Goal: Check status: Check status

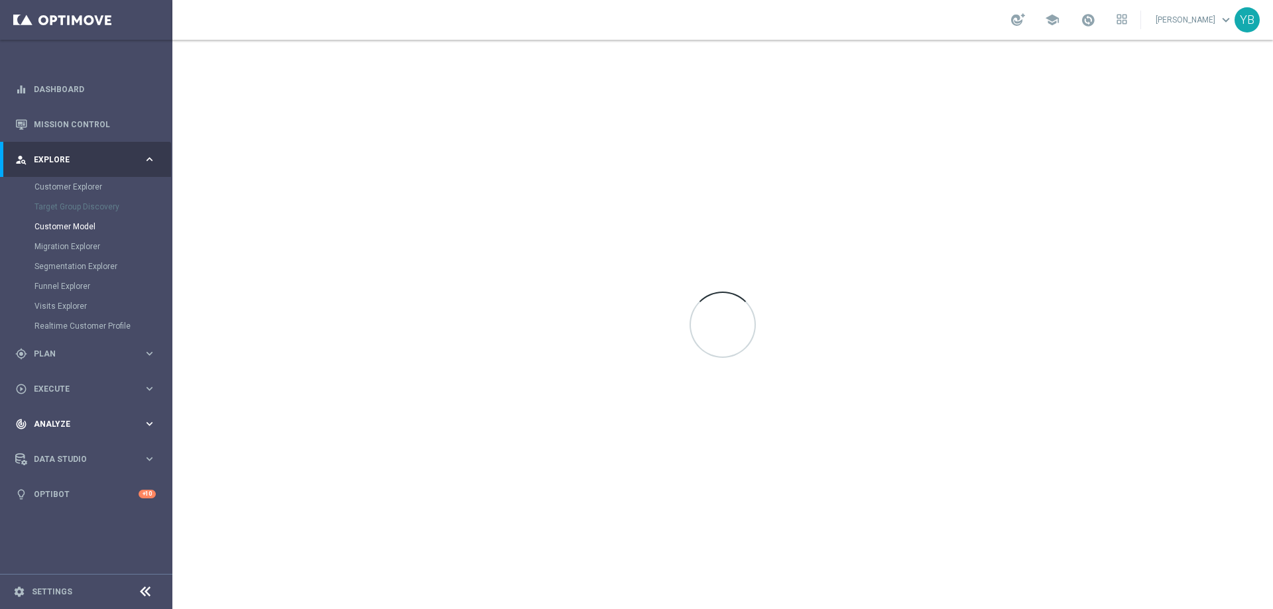
click at [150, 419] on icon "keyboard_arrow_right" at bounding box center [149, 424] width 13 height 13
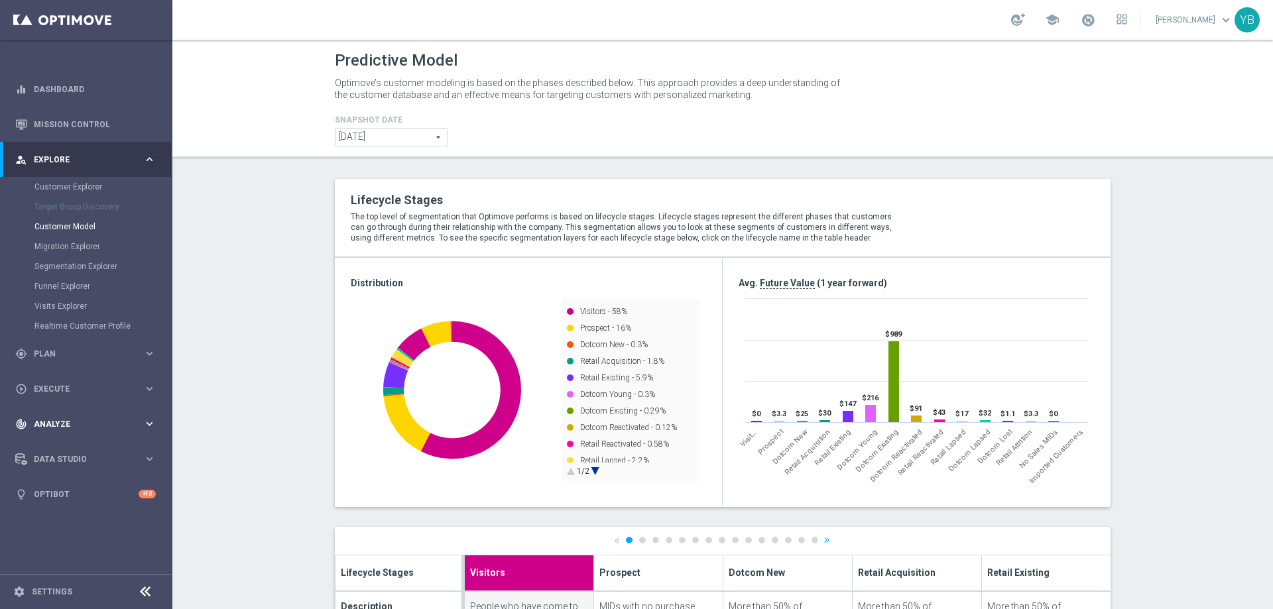
click at [152, 420] on icon "keyboard_arrow_right" at bounding box center [149, 424] width 13 height 13
click at [150, 386] on icon "keyboard_arrow_right" at bounding box center [149, 392] width 13 height 13
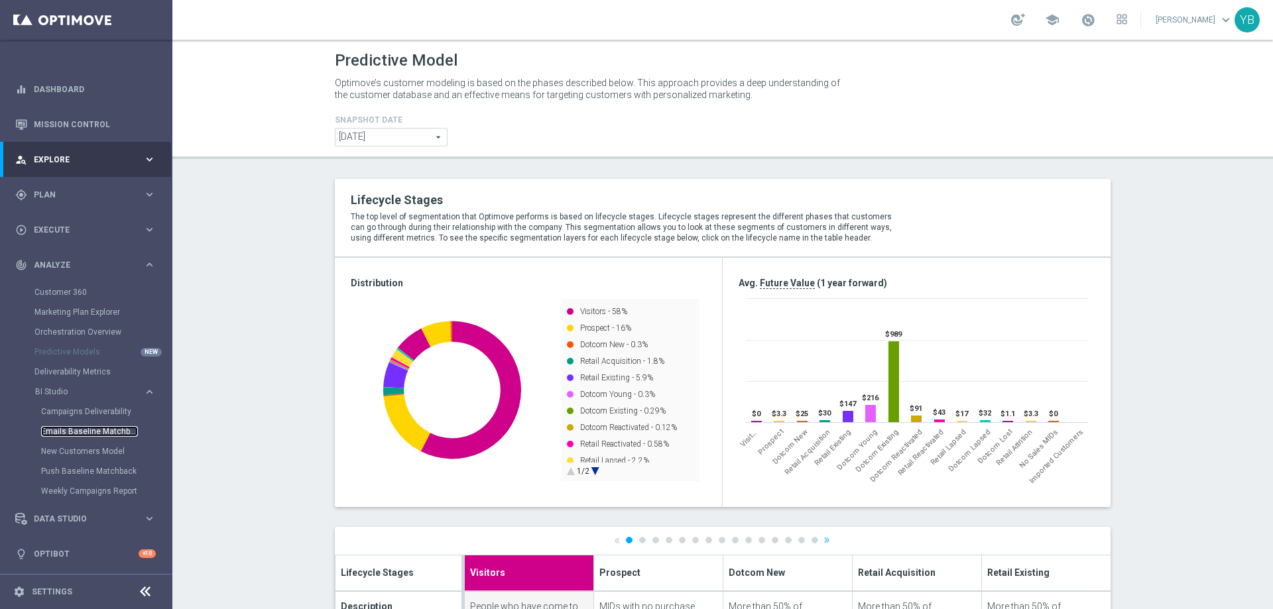
click at [103, 431] on link "Emails Baseline Matchback" at bounding box center [89, 431] width 97 height 11
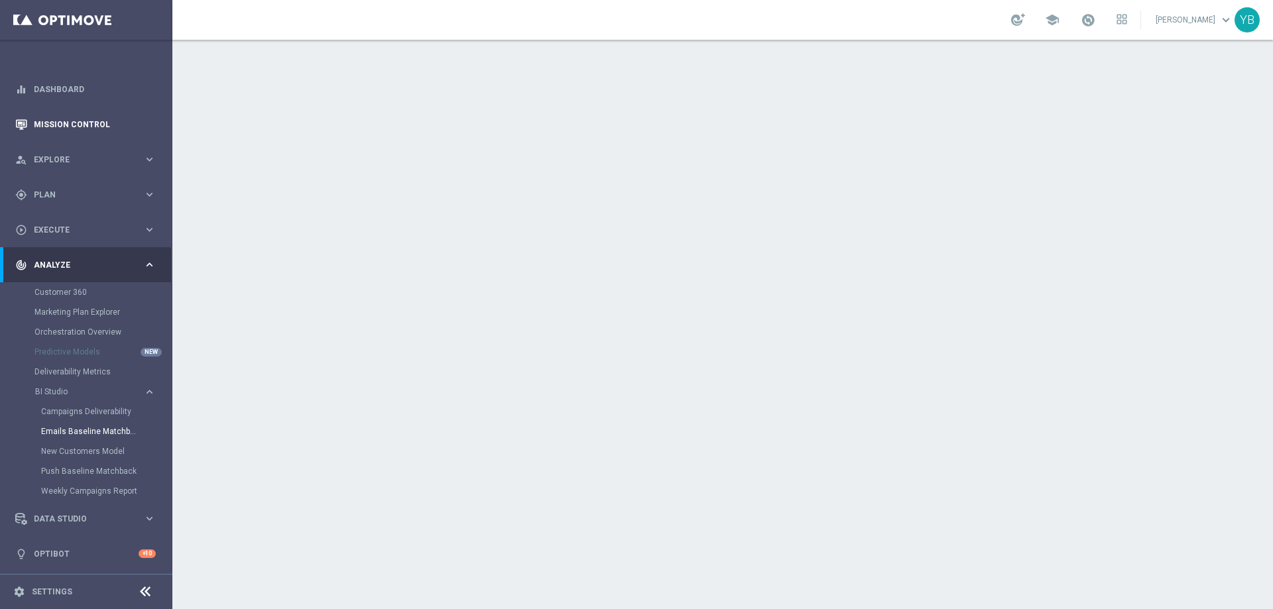
click at [88, 117] on link "Mission Control" at bounding box center [95, 124] width 122 height 35
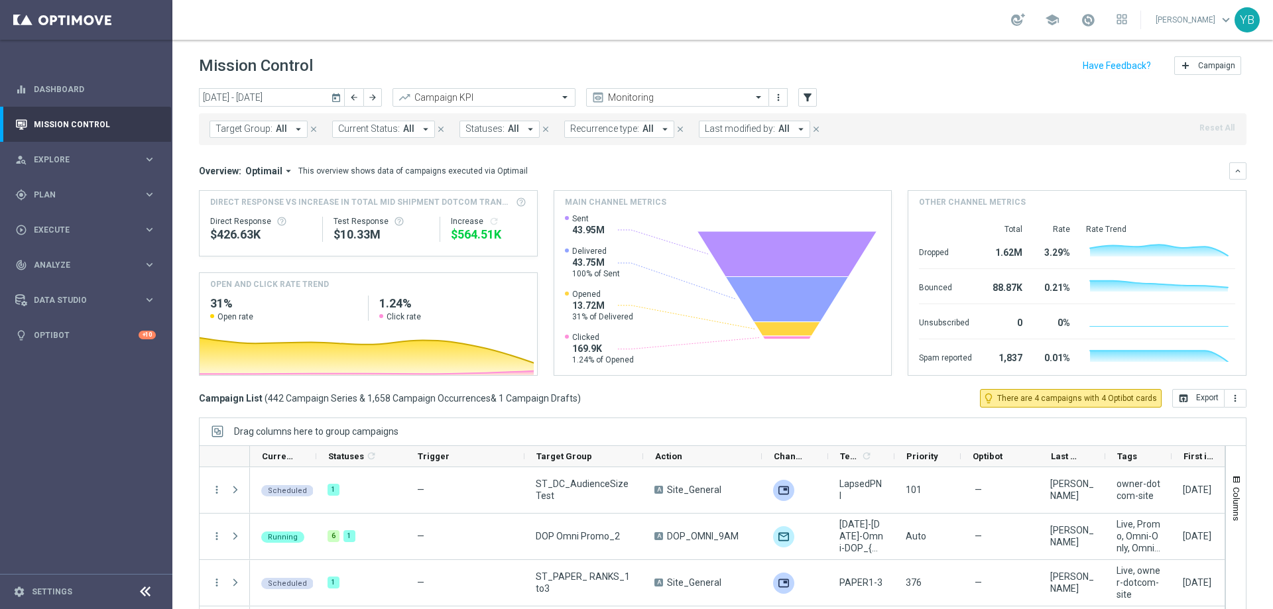
click at [335, 99] on icon "today" at bounding box center [337, 97] width 12 height 12
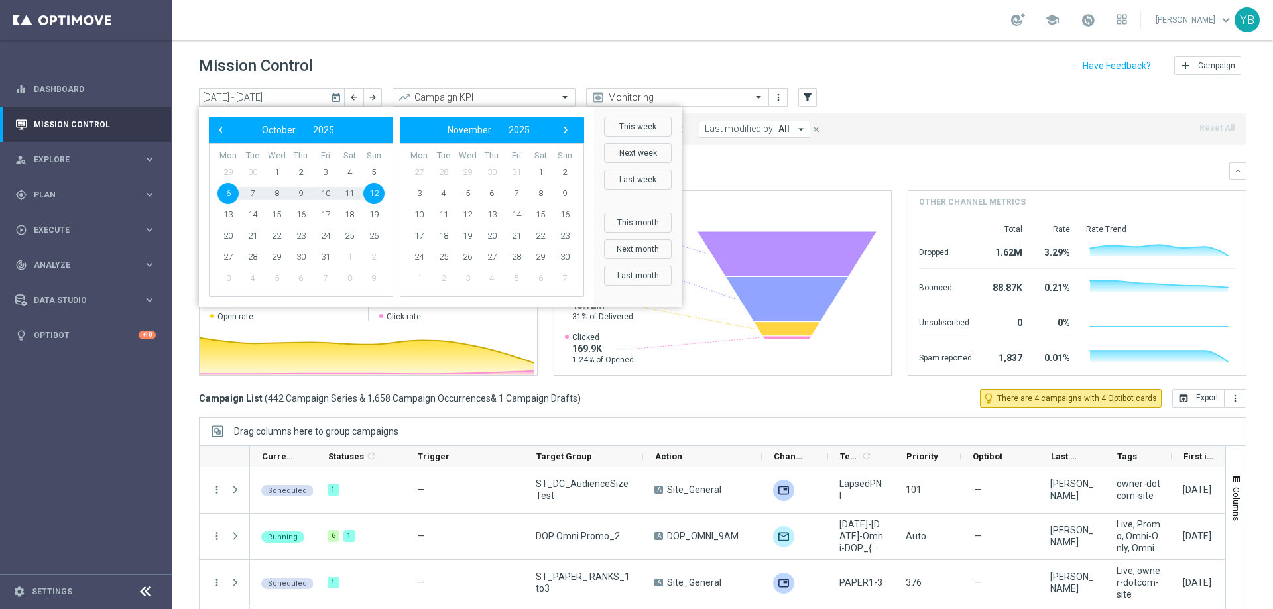
click at [373, 190] on span "12" at bounding box center [373, 193] width 21 height 21
click at [371, 190] on span "12" at bounding box center [373, 193] width 21 height 21
type input "12 Oct 2025 - 12 Oct 2025"
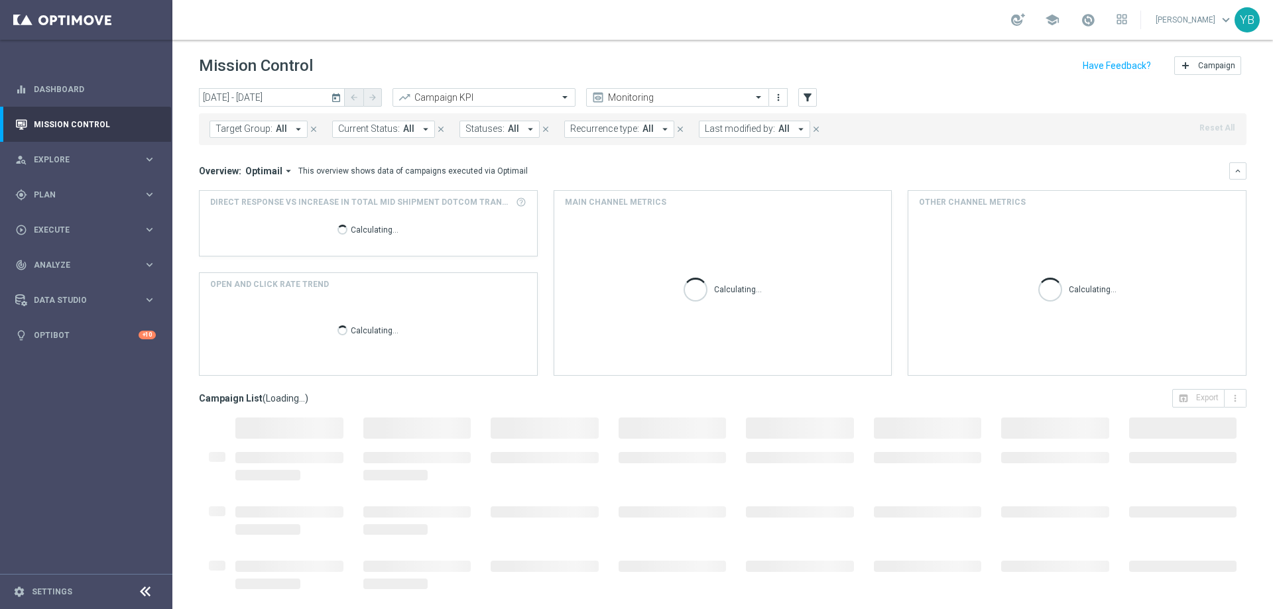
click at [284, 173] on icon "arrow_drop_down" at bounding box center [288, 171] width 12 height 12
click at [249, 189] on div "Analysis" at bounding box center [241, 192] width 32 height 12
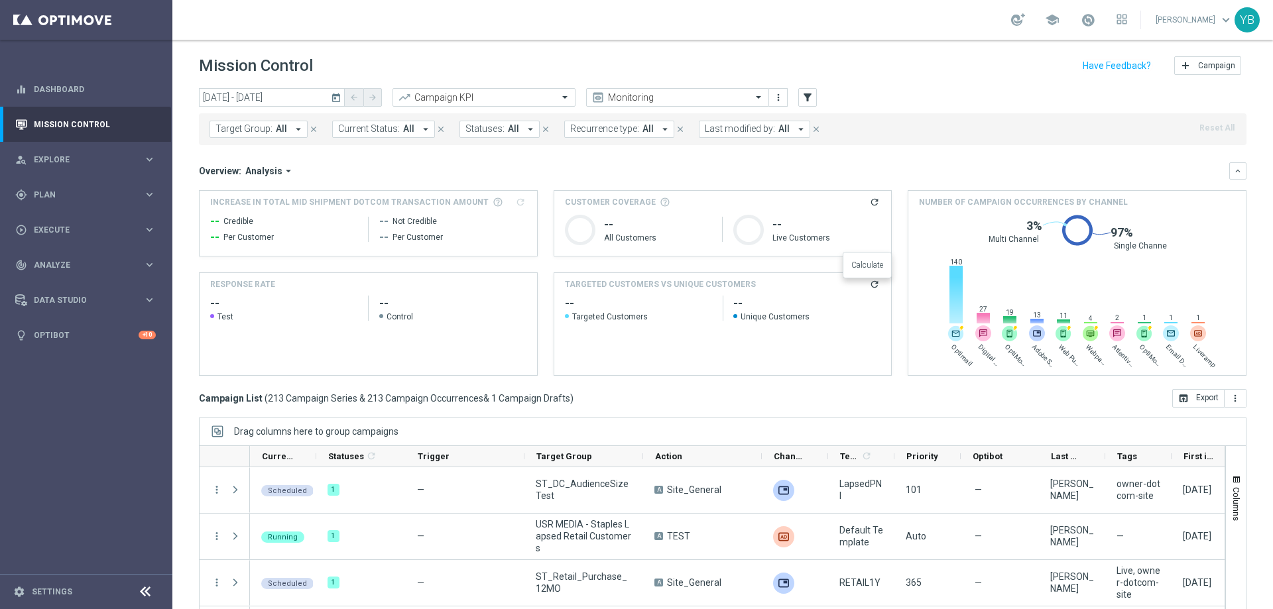
click at [869, 286] on icon "refresh" at bounding box center [874, 284] width 11 height 11
